Goal: Obtain resource: Obtain resource

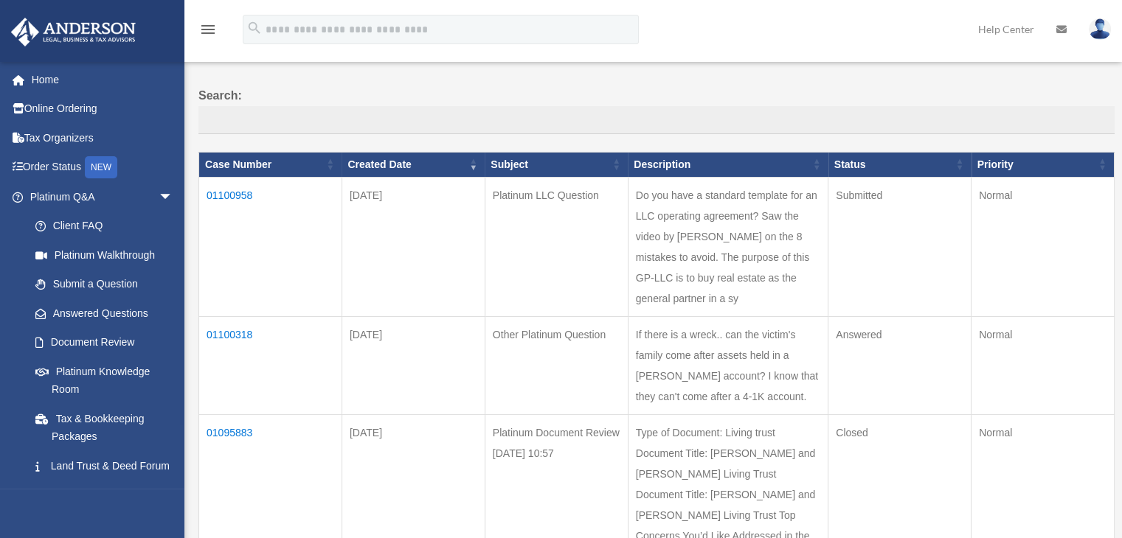
scroll to position [94, 0]
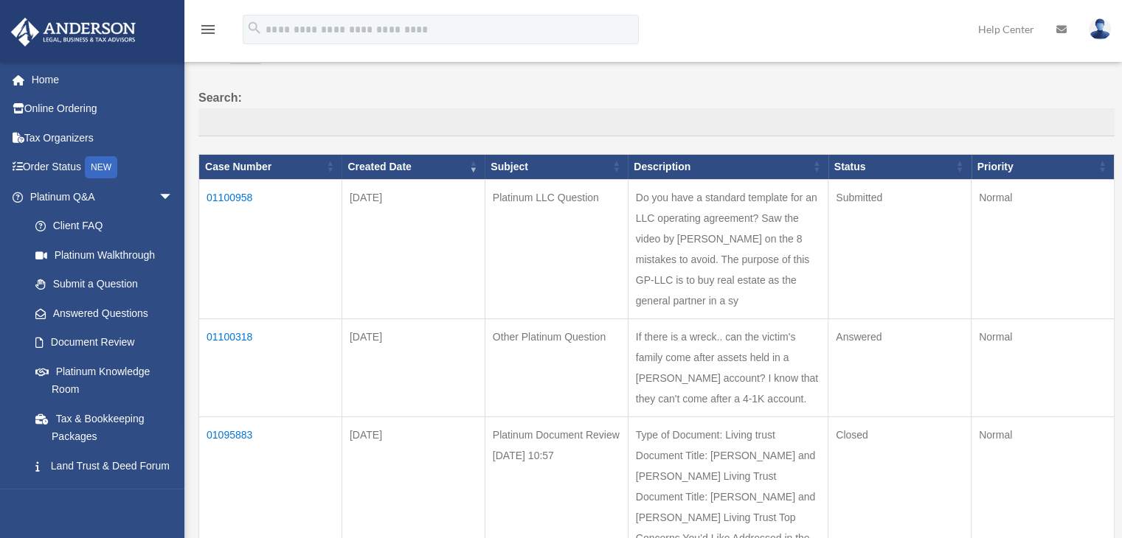
click at [235, 192] on td "01100958" at bounding box center [270, 248] width 143 height 139
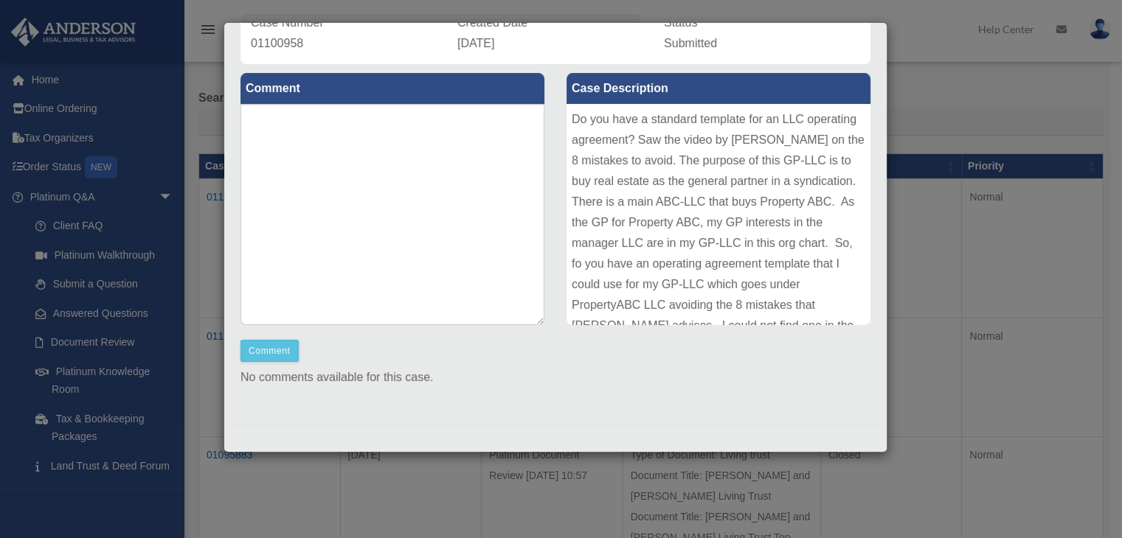
scroll to position [78, 0]
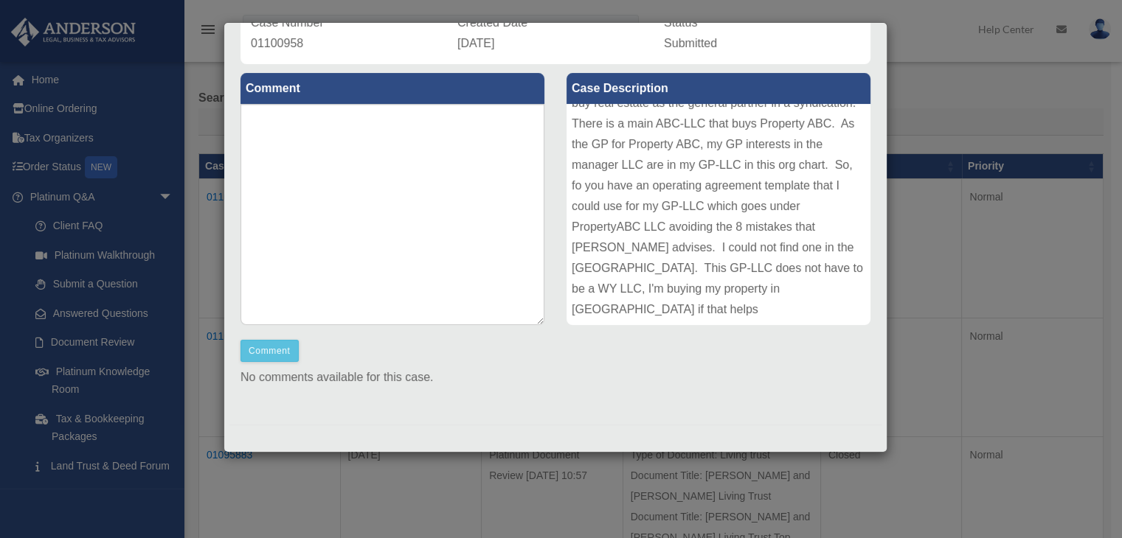
click at [962, 251] on div "Case Detail × Platinum LLC Question Case Number 01100958 Created Date September…" at bounding box center [561, 269] width 1122 height 538
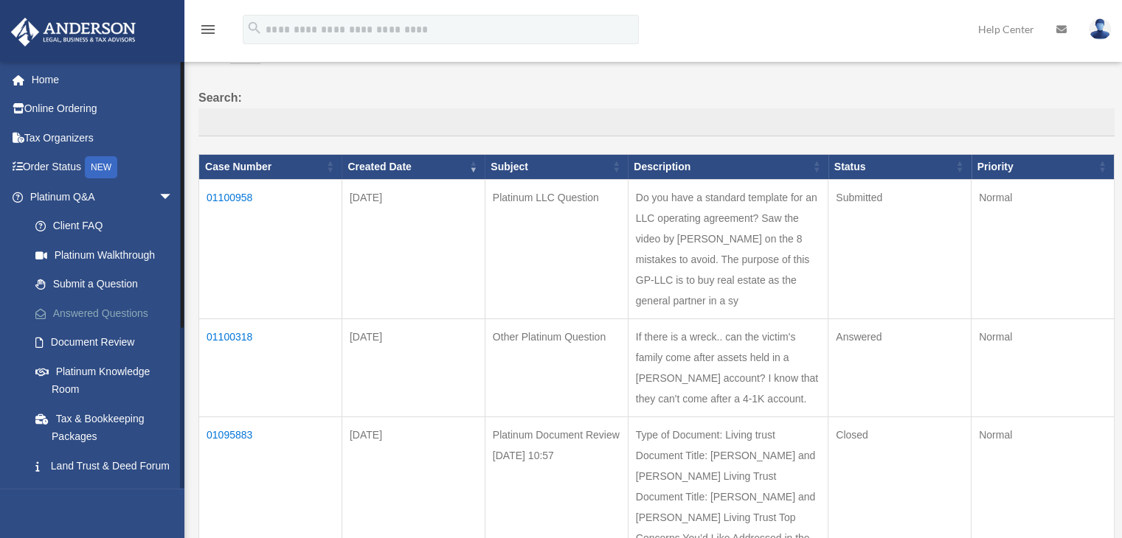
click at [141, 313] on link "Answered Questions" at bounding box center [108, 313] width 175 height 29
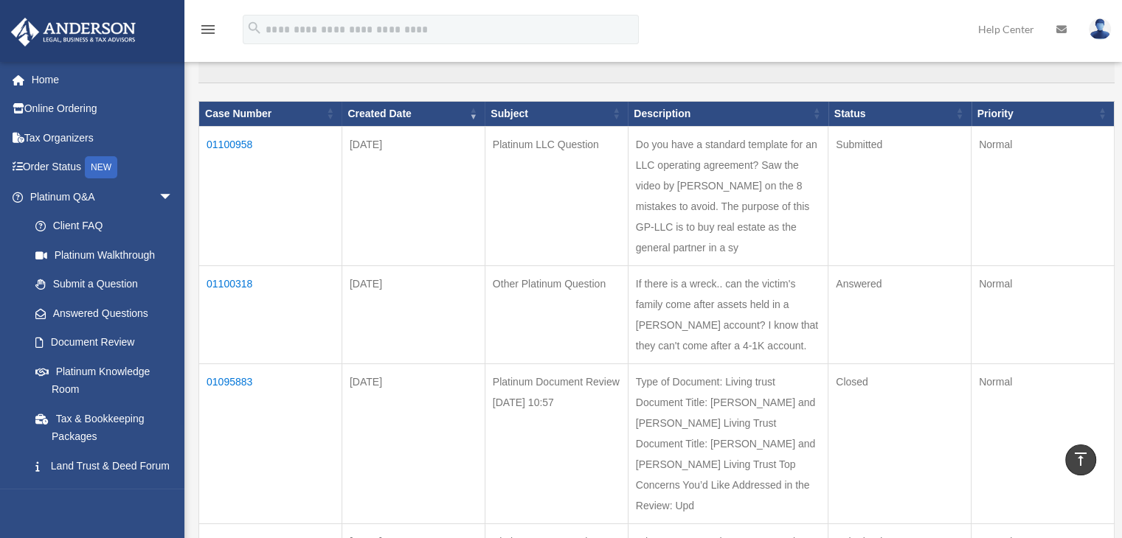
scroll to position [145, 0]
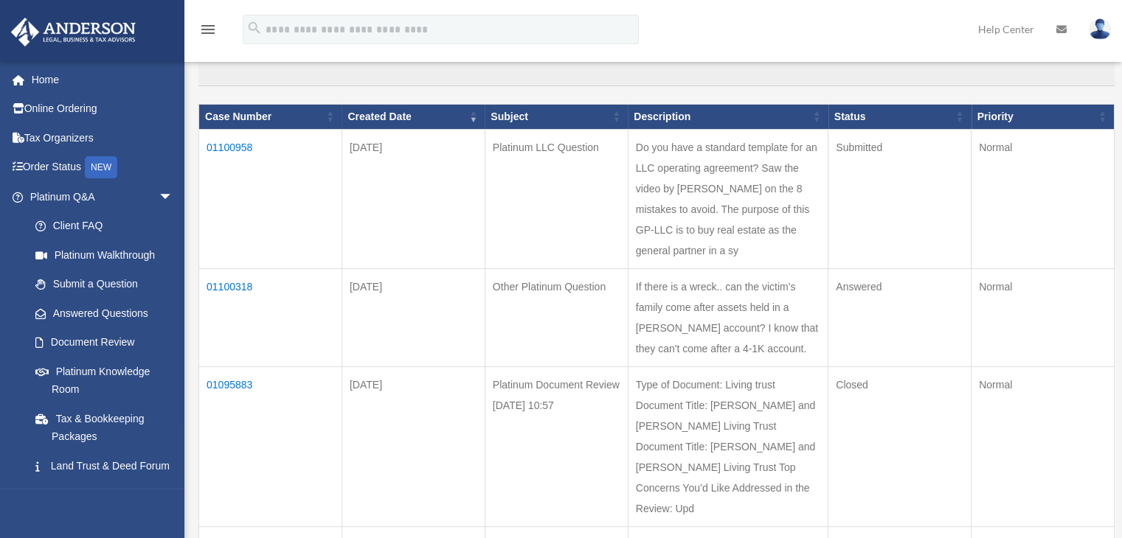
click at [240, 144] on td "01100958" at bounding box center [270, 198] width 143 height 139
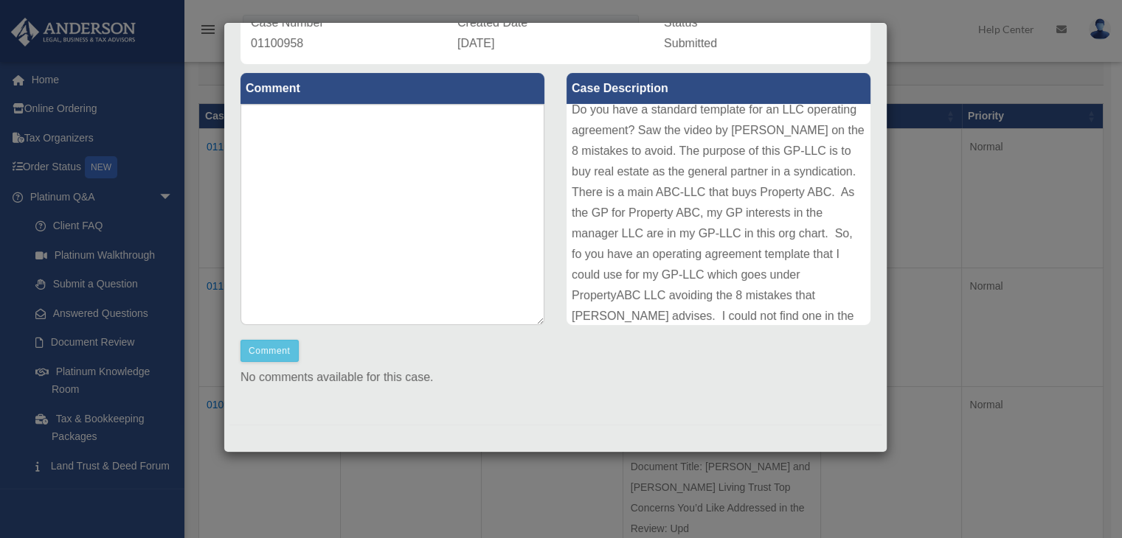
scroll to position [78, 0]
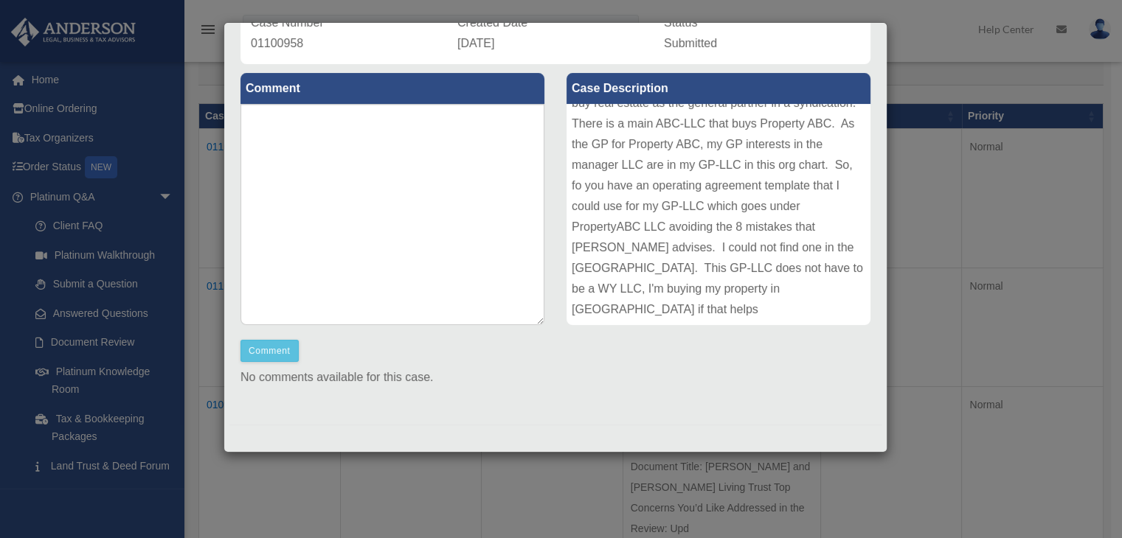
click at [922, 61] on div "Case Detail × Platinum LLC Question Case Number 01100958 Created Date [DATE] St…" at bounding box center [561, 269] width 1122 height 538
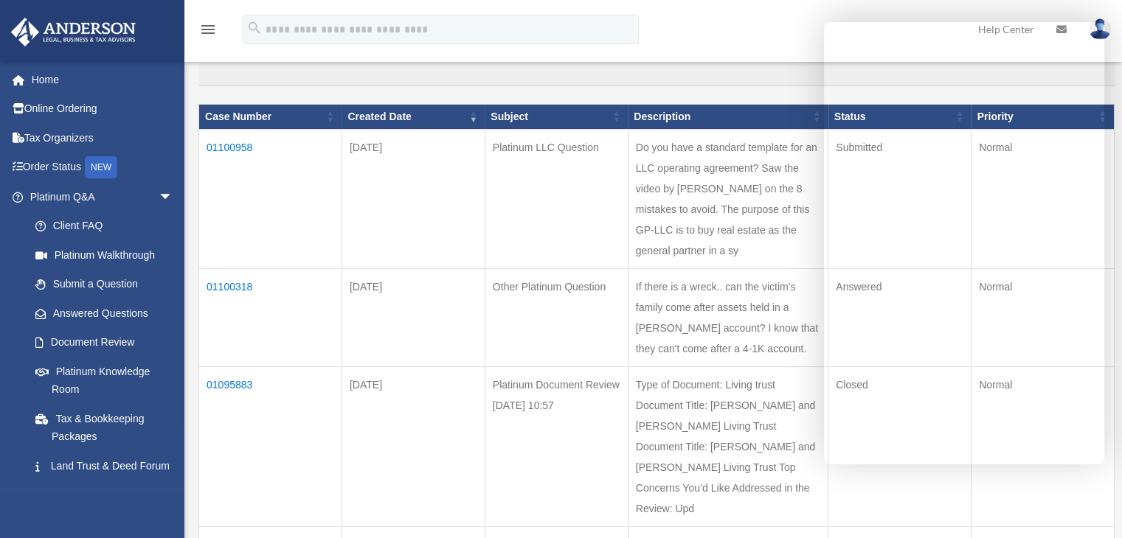
drag, startPoint x: 691, startPoint y: 272, endPoint x: 658, endPoint y: 246, distance: 42.5
click at [658, 246] on td "Do you have a standard template for an LLC operating agreement? Saw the video b…" at bounding box center [728, 198] width 200 height 139
click at [652, 145] on td "Do you have a standard template for an LLC operating agreement? Saw the video b…" at bounding box center [728, 198] width 200 height 139
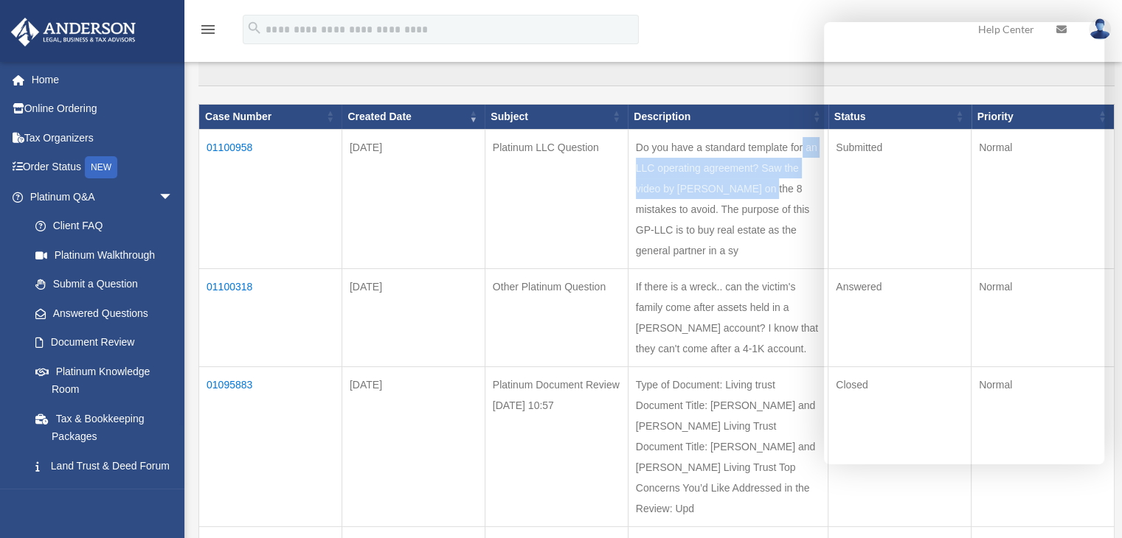
drag, startPoint x: 655, startPoint y: 147, endPoint x: 810, endPoint y: 161, distance: 156.3
click at [810, 161] on td "Do you have a standard template for an LLC operating agreement? Saw the video b…" at bounding box center [728, 198] width 200 height 139
copy td "Do you have a standard template for an LLC operating agreement?"
click at [65, 322] on link "Answered Questions" at bounding box center [108, 313] width 175 height 29
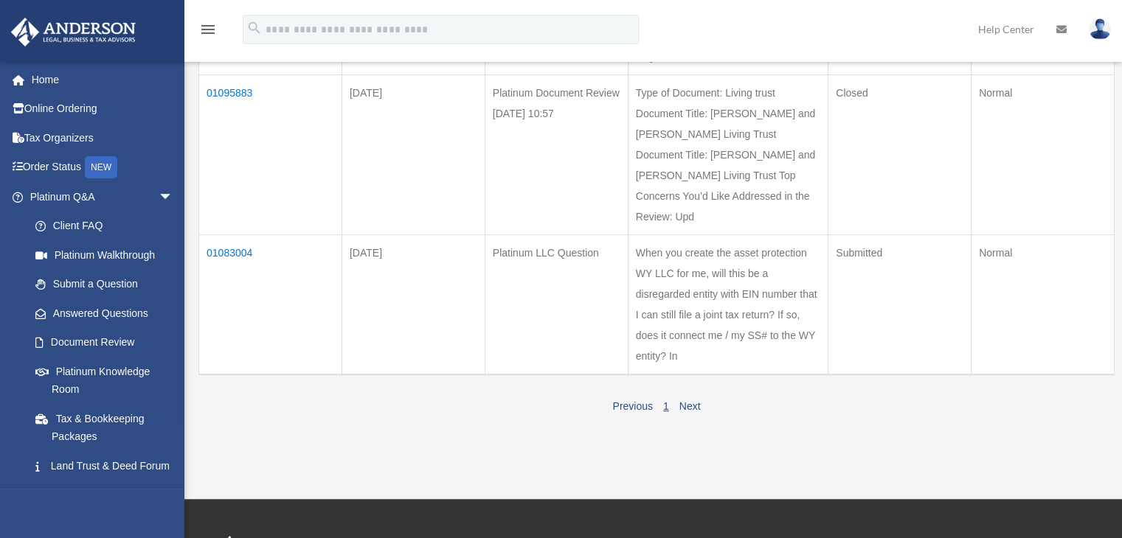
scroll to position [470, 0]
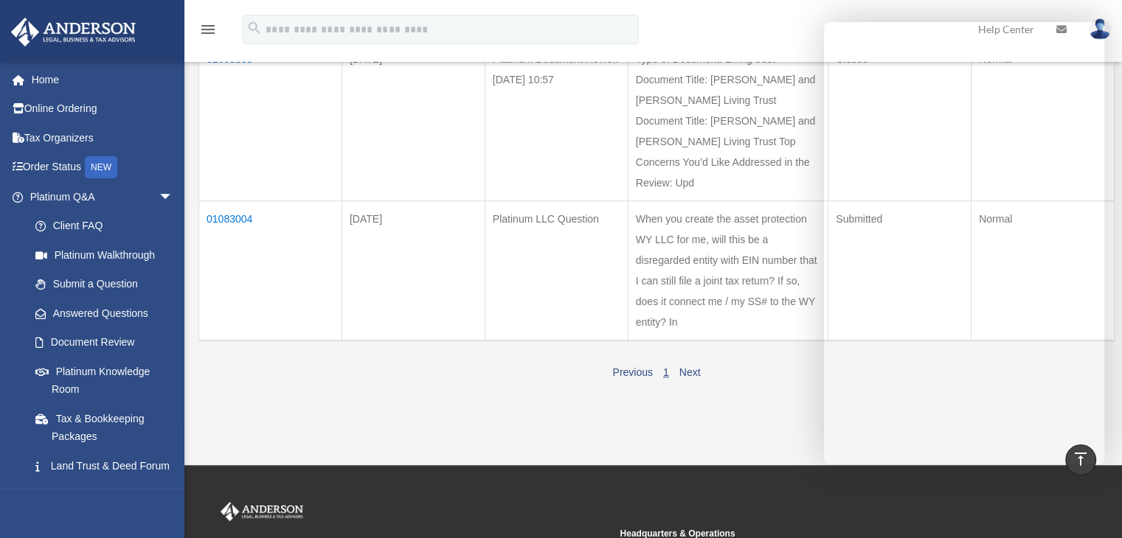
click at [734, 103] on td "Type of Document: Living trust Document Title: [PERSON_NAME] and [PERSON_NAME] …" at bounding box center [728, 121] width 200 height 160
click at [723, 13] on div "menu search Site Menu add [PERSON_NAME][EMAIL_ADDRESS][DOMAIN_NAME] My Profile …" at bounding box center [561, 36] width 1100 height 50
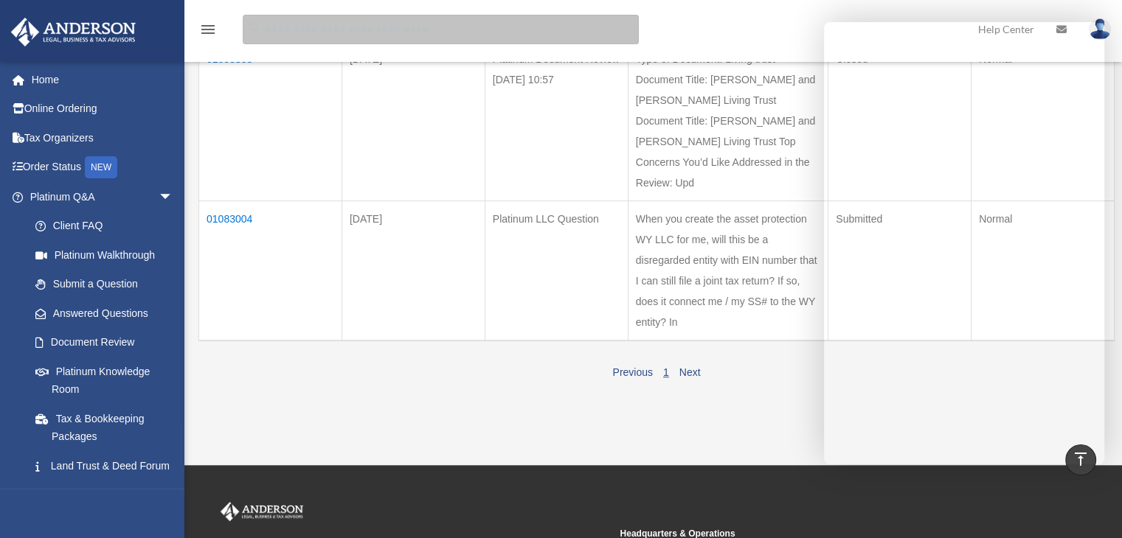
click at [584, 32] on input "search" at bounding box center [441, 29] width 396 height 29
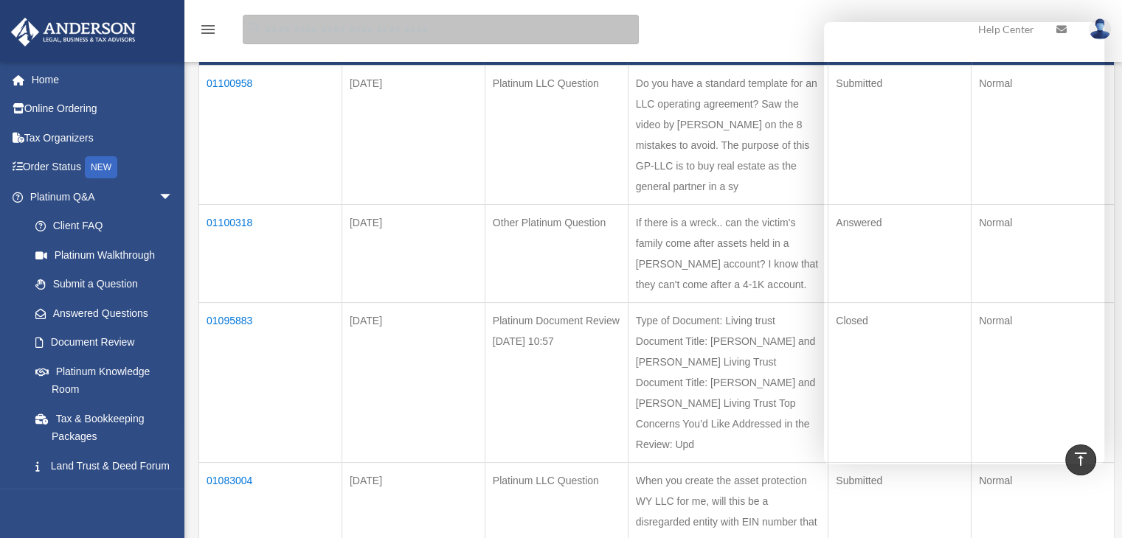
scroll to position [212, 0]
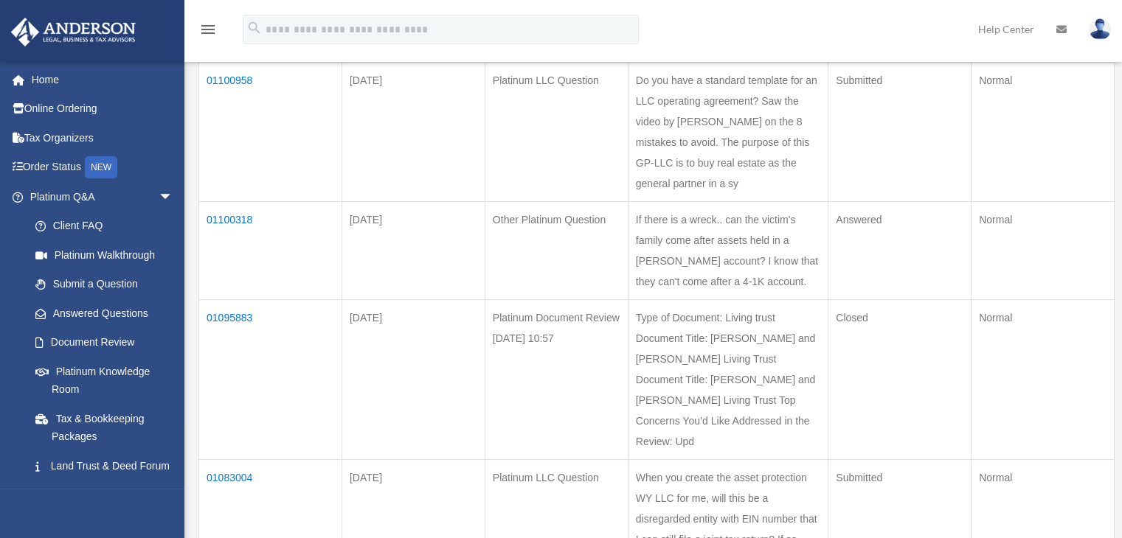
drag, startPoint x: 1074, startPoint y: 22, endPoint x: 832, endPoint y: 35, distance: 242.2
click at [832, 35] on div "menu search Site Menu add [PERSON_NAME][EMAIL_ADDRESS][DOMAIN_NAME] My Profile …" at bounding box center [561, 36] width 1100 height 50
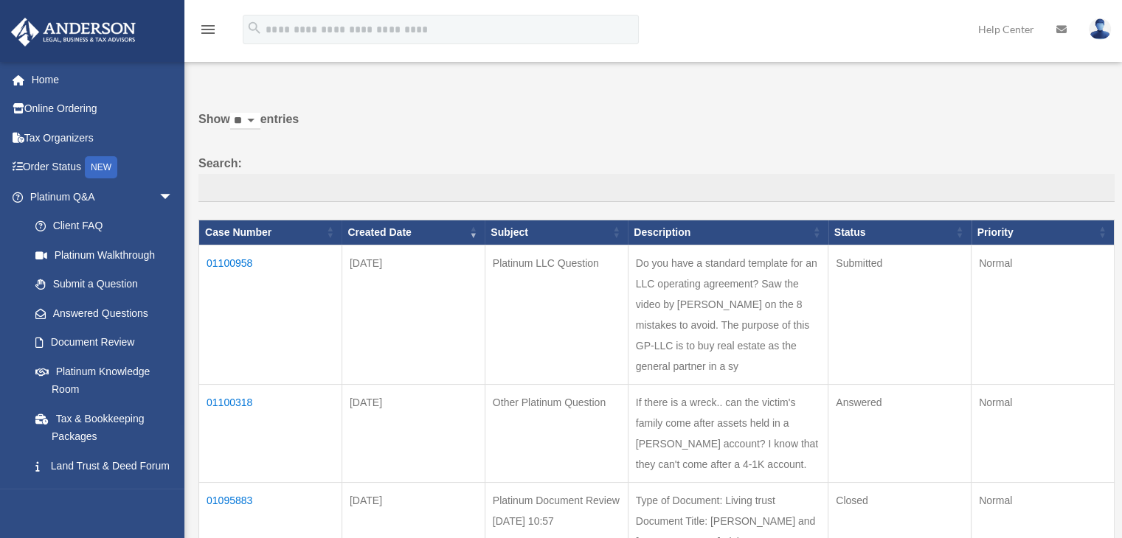
scroll to position [27, 0]
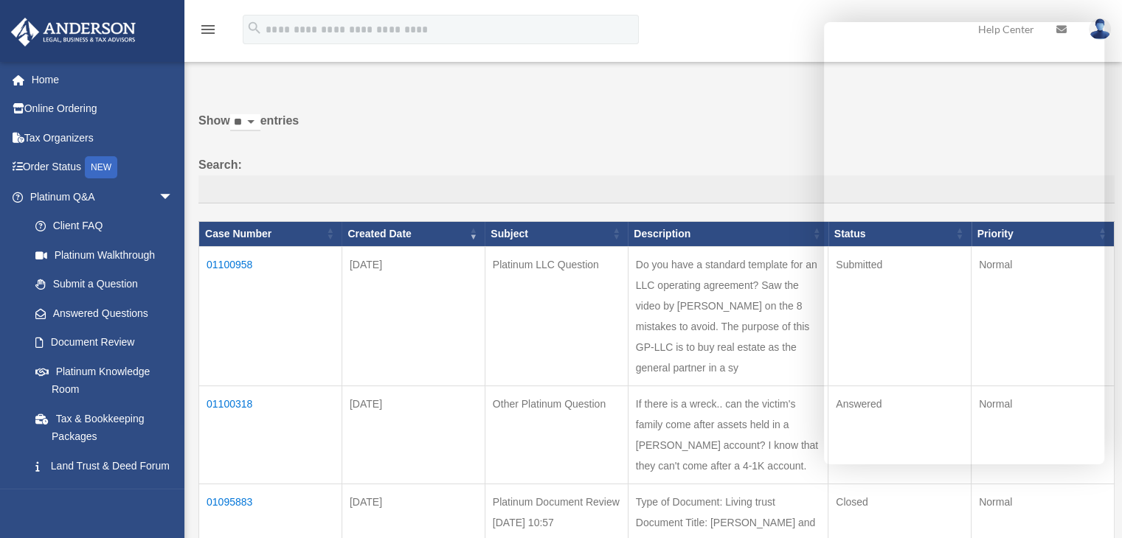
click at [756, 192] on input "Search:" at bounding box center [656, 190] width 916 height 28
drag, startPoint x: 1107, startPoint y: 231, endPoint x: 1110, endPoint y: 300, distance: 69.4
click at [1110, 300] on table "Case Number Created Date Subject Description Status Priority 01100958 [DATE] Pl…" at bounding box center [656, 502] width 916 height 563
drag, startPoint x: 1109, startPoint y: 229, endPoint x: 1111, endPoint y: 273, distance: 43.6
click at [1111, 273] on table "Case Number Created Date Subject Description Status Priority 01100958 [DATE] Pl…" at bounding box center [656, 502] width 916 height 563
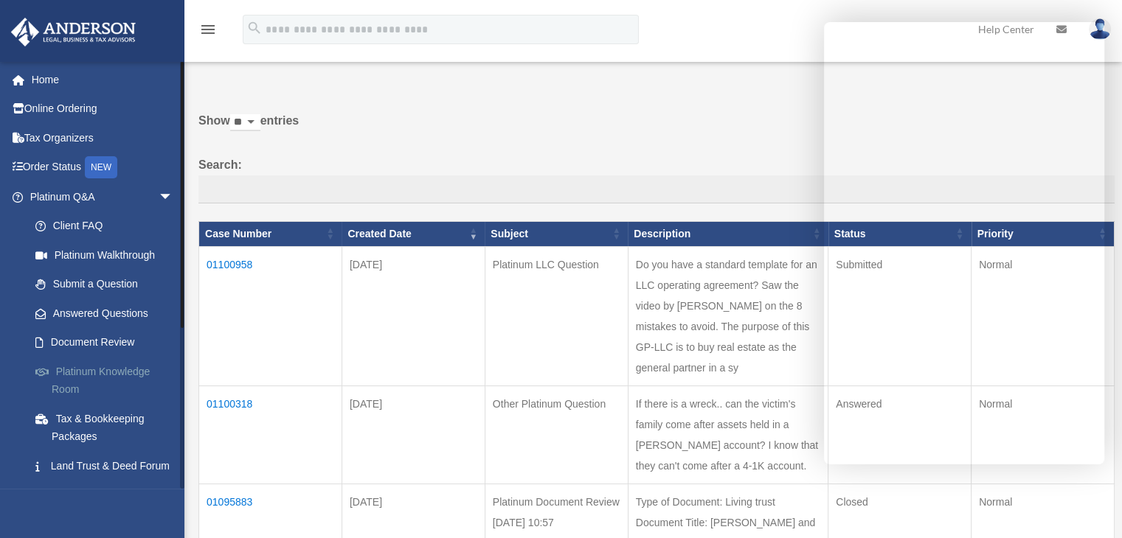
click at [82, 372] on link "Platinum Knowledge Room" at bounding box center [108, 380] width 175 height 47
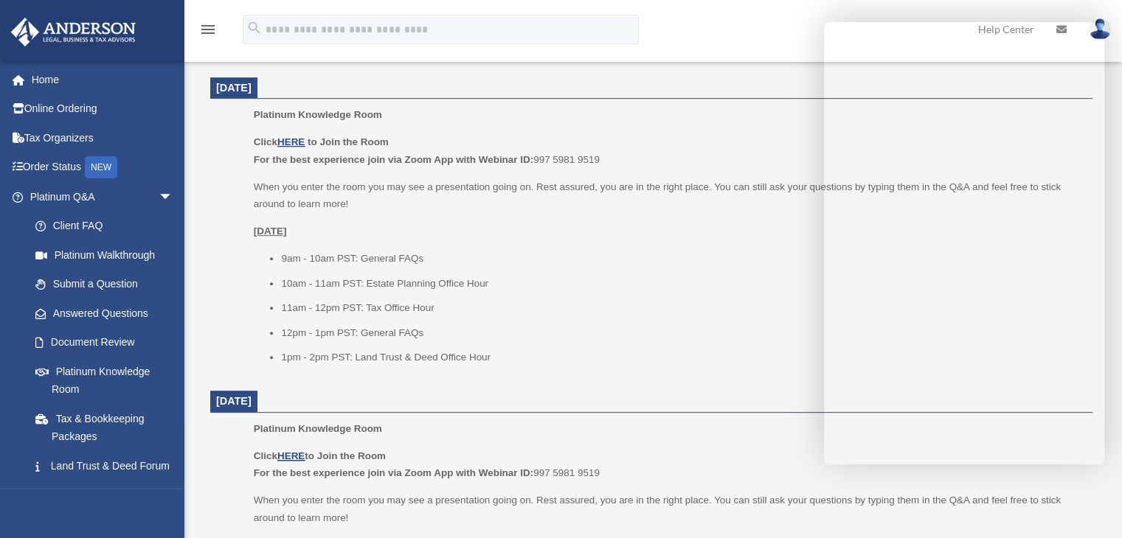
scroll to position [599, 0]
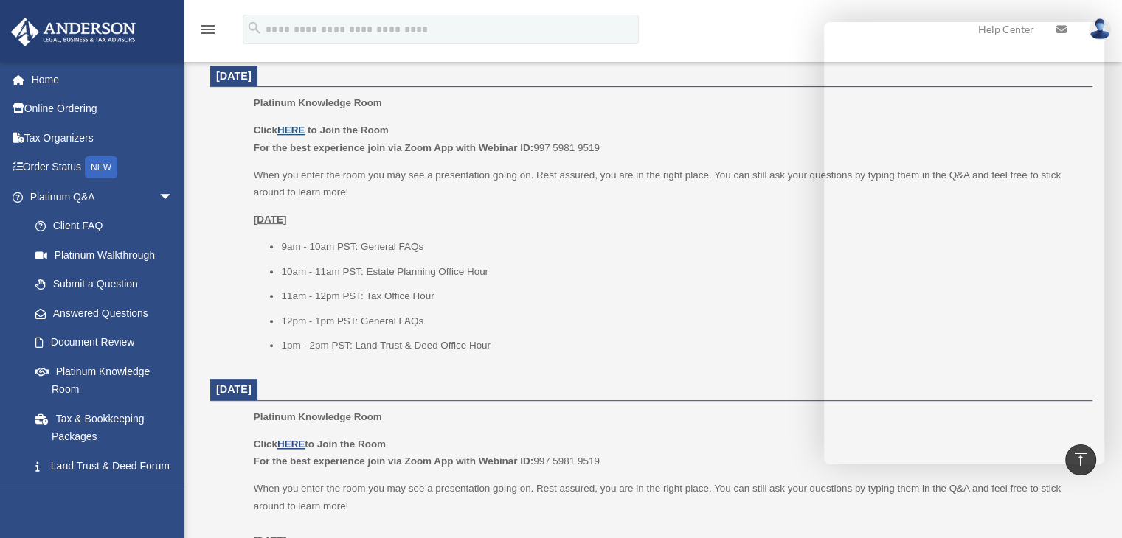
click at [299, 127] on u "HERE" at bounding box center [290, 130] width 27 height 11
click at [97, 311] on link "Answered Questions" at bounding box center [108, 313] width 175 height 29
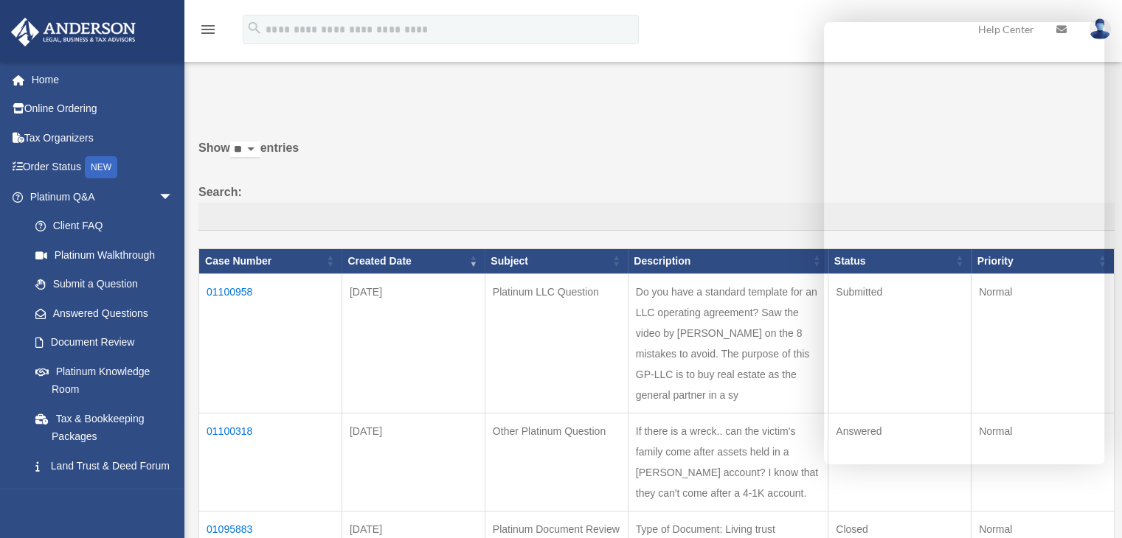
click at [243, 292] on td "01100958" at bounding box center [270, 343] width 143 height 139
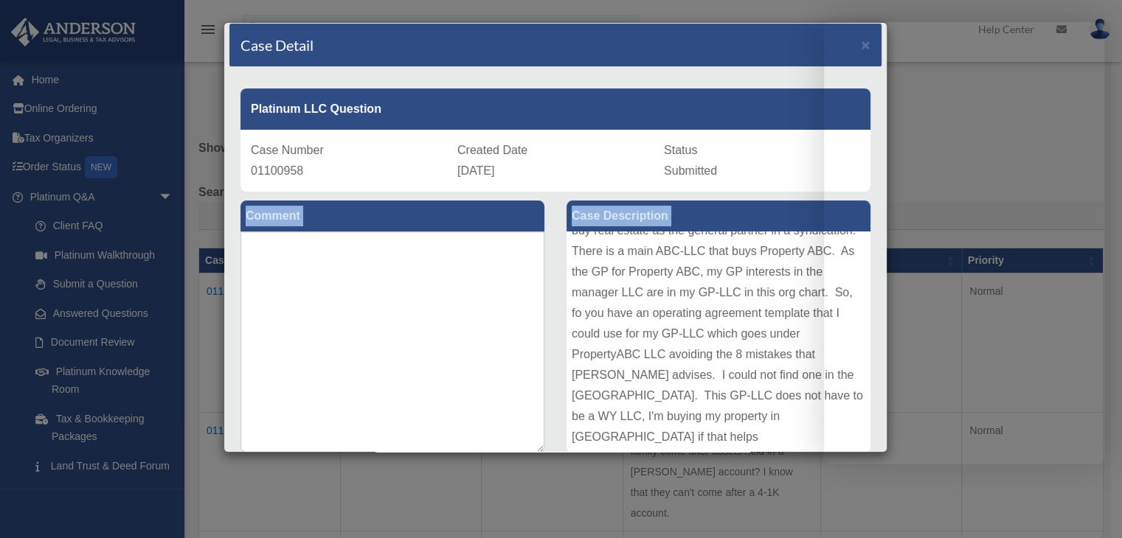
scroll to position [132, 0]
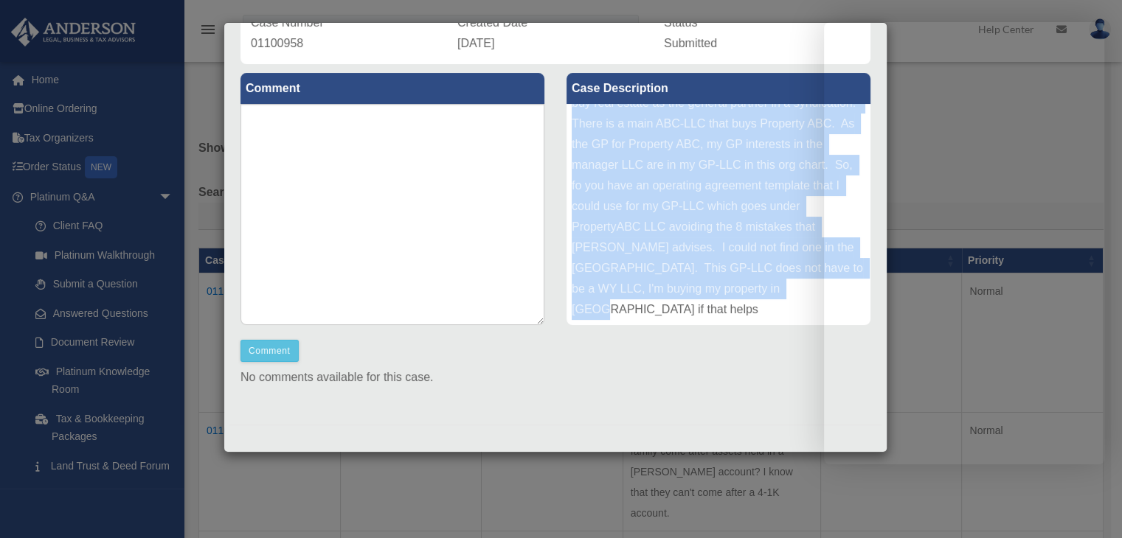
drag, startPoint x: 568, startPoint y: 254, endPoint x: 624, endPoint y: 313, distance: 80.8
click at [624, 313] on div "Do you have a standard template for an LLC operating agreement? Saw the video b…" at bounding box center [718, 214] width 304 height 221
copy div "Do you have a standard template for an LLC operating agreement? Saw the video b…"
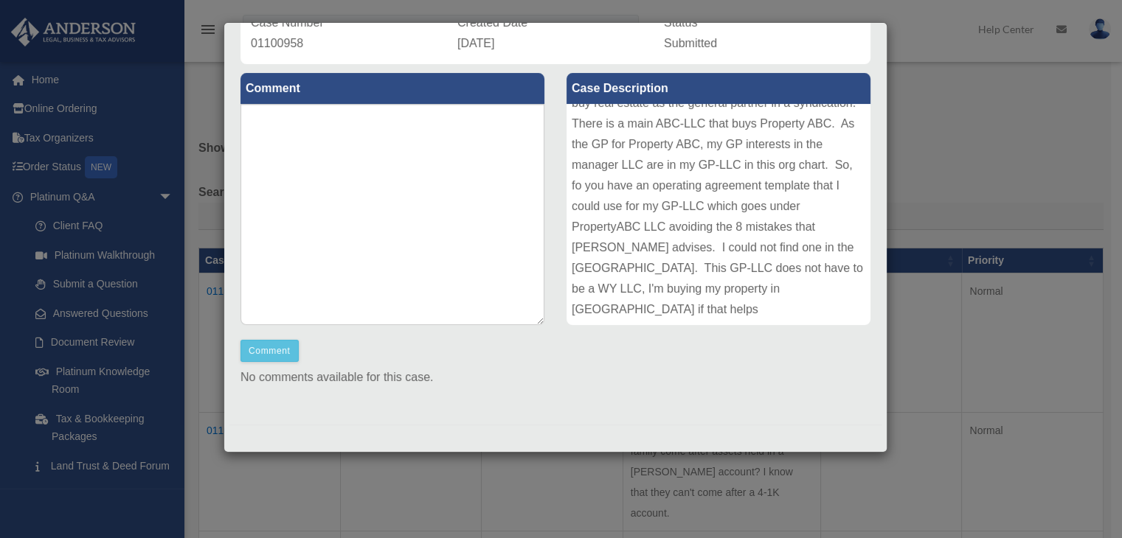
click at [975, 91] on div "Case Detail × Platinum LLC Question Case Number 01100958 Created Date September…" at bounding box center [561, 269] width 1122 height 538
